Goal: Navigation & Orientation: Find specific page/section

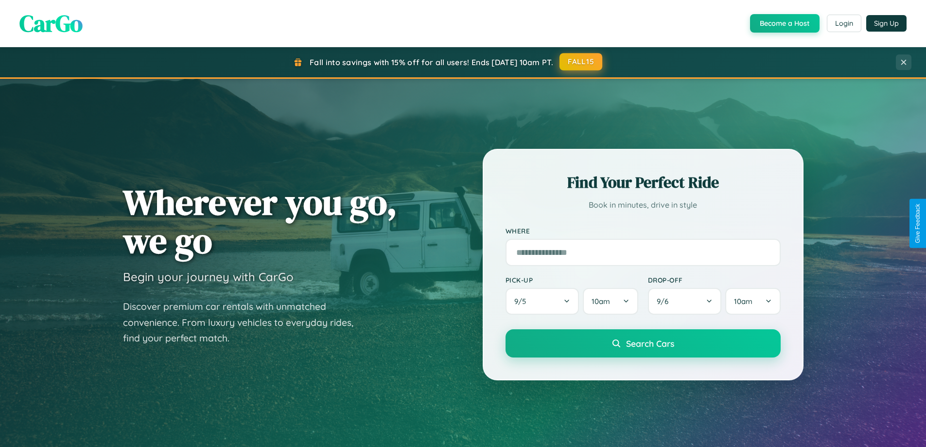
click at [581, 62] on button "FALL15" at bounding box center [580, 61] width 43 height 17
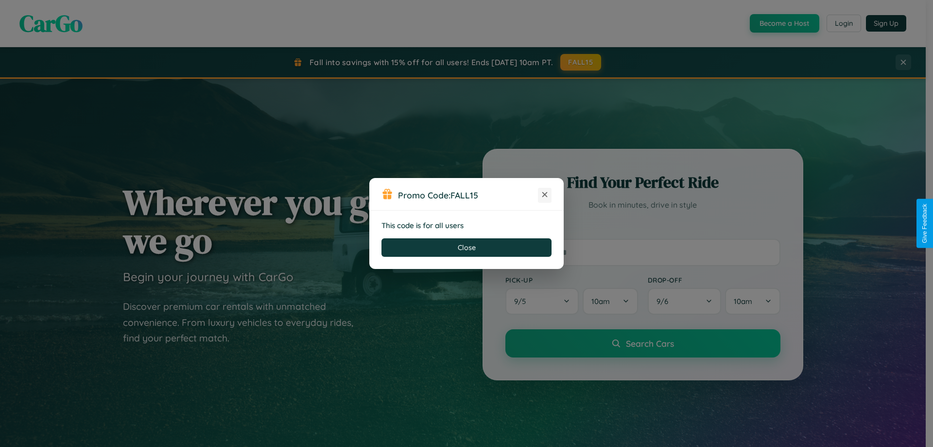
click at [545, 195] on icon at bounding box center [545, 195] width 10 height 10
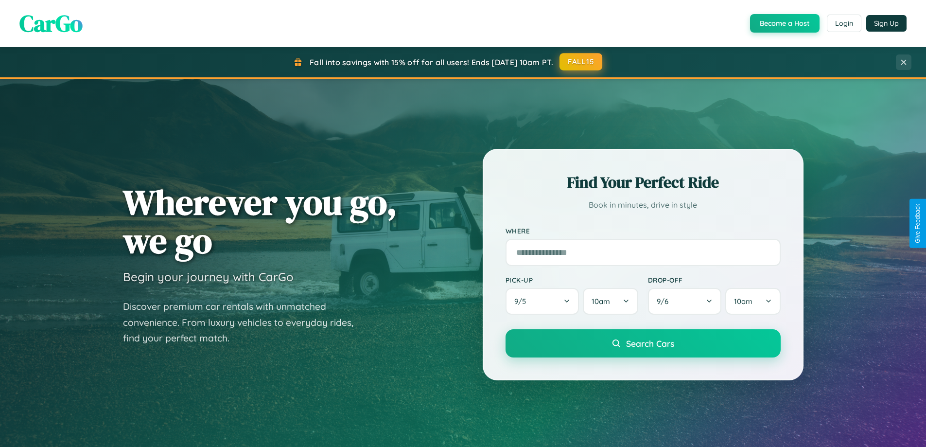
click at [581, 62] on button "FALL15" at bounding box center [580, 61] width 43 height 17
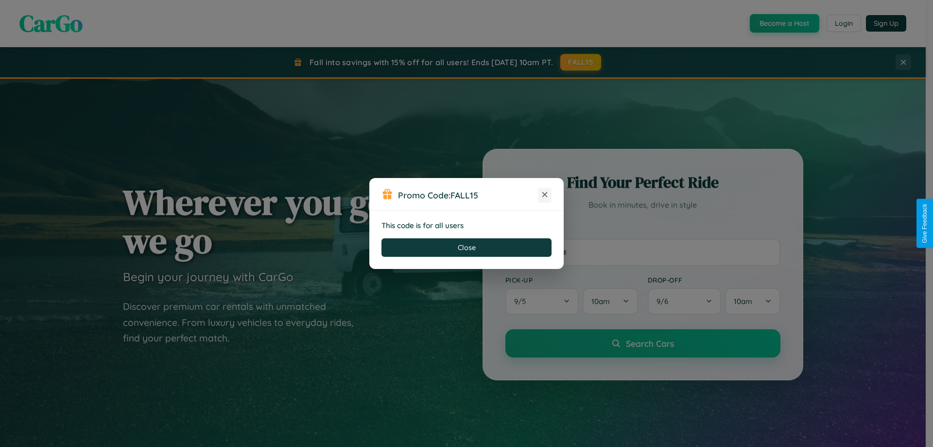
click at [545, 195] on icon at bounding box center [545, 195] width 10 height 10
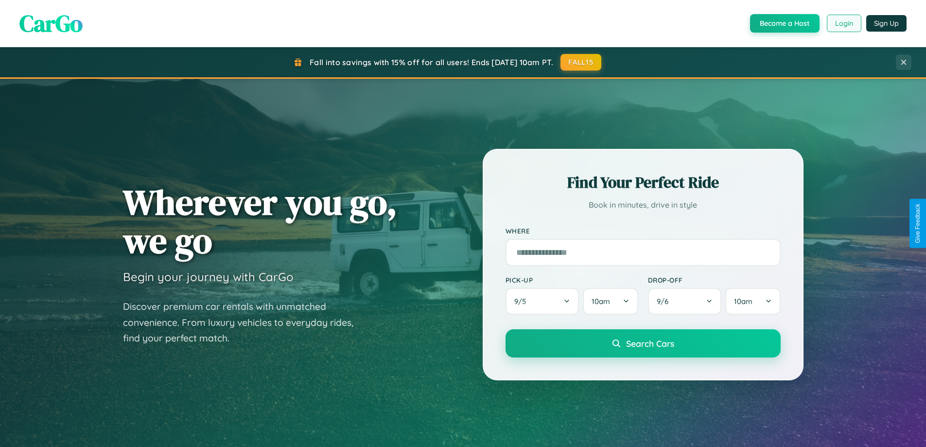
click at [843, 23] on button "Login" at bounding box center [844, 23] width 35 height 17
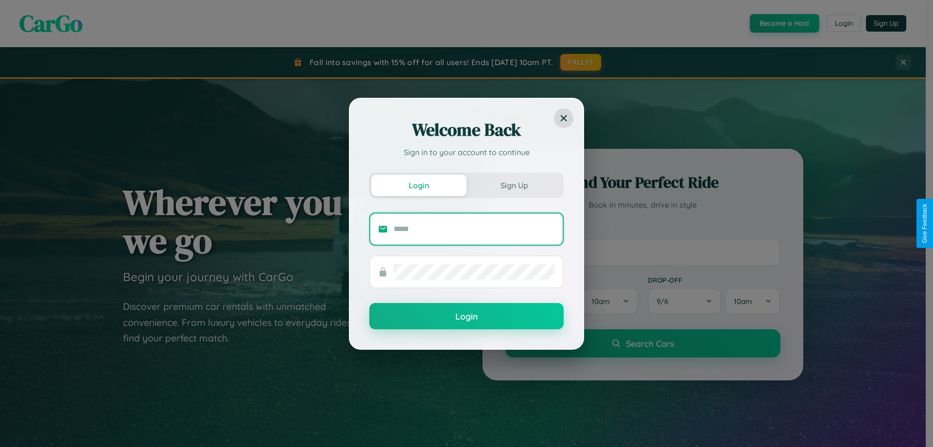
click at [474, 228] on input "text" at bounding box center [474, 229] width 161 height 16
type input "**********"
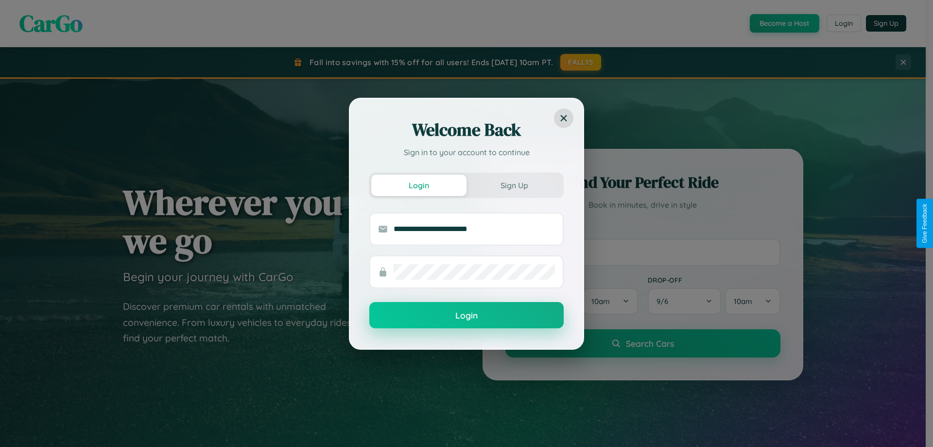
click at [467, 315] on button "Login" at bounding box center [466, 315] width 194 height 26
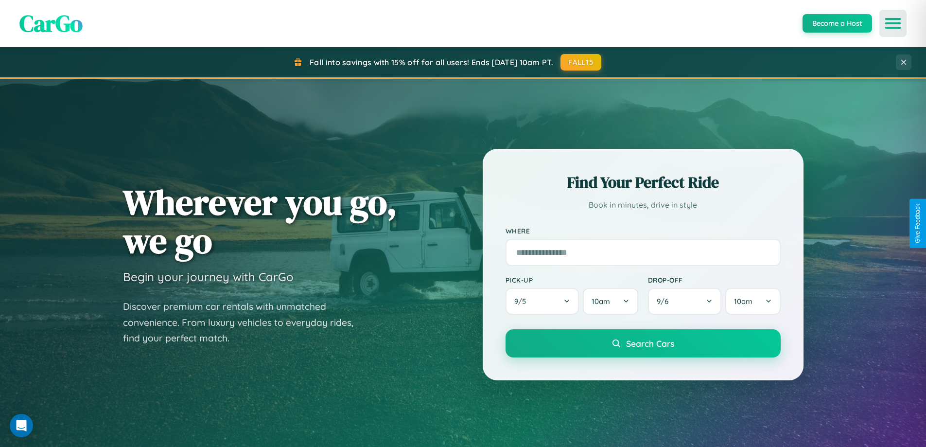
click at [893, 23] on icon "Open menu" at bounding box center [893, 23] width 14 height 9
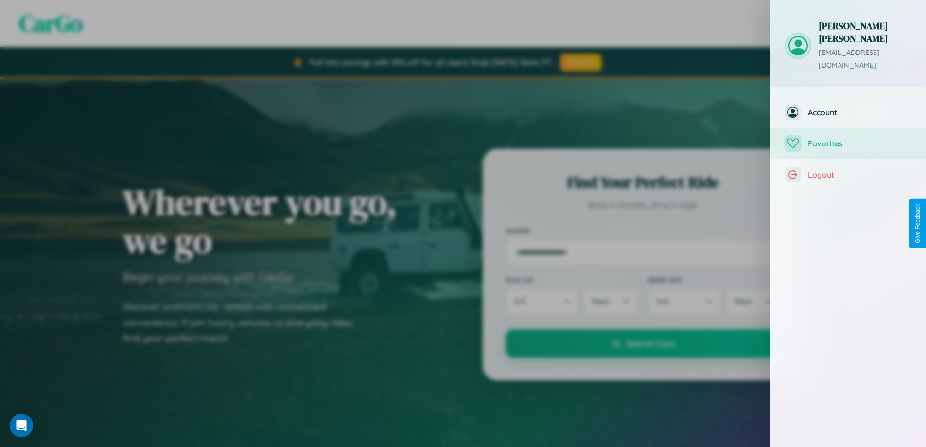
click at [848, 139] on span "Favorites" at bounding box center [860, 144] width 104 height 10
